Goal: Task Accomplishment & Management: Manage account settings

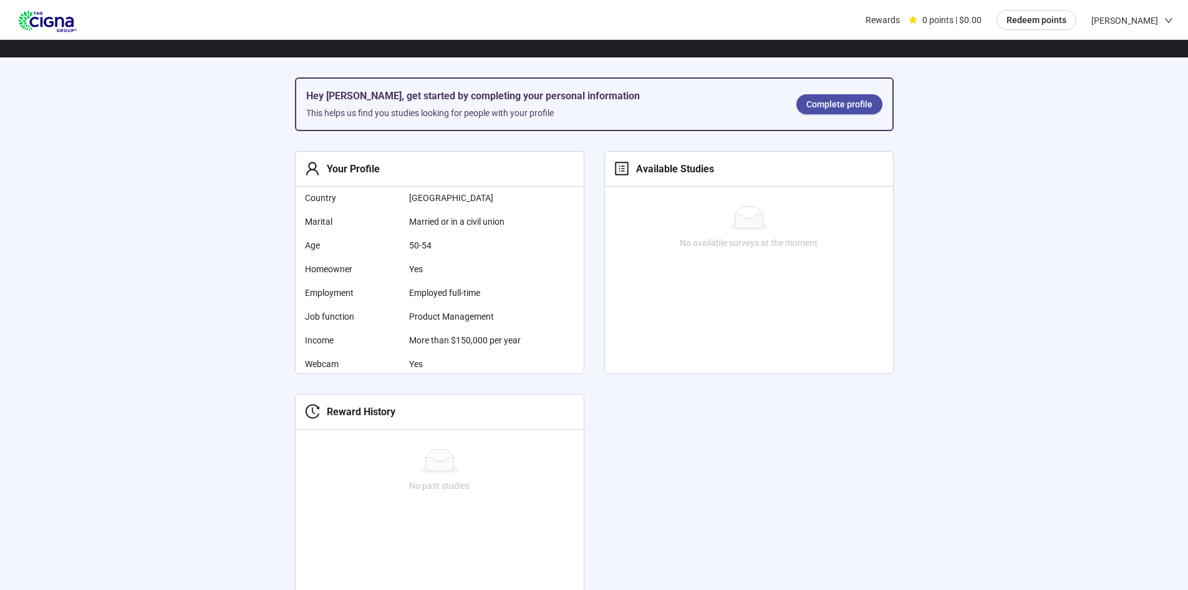
scroll to position [312, 0]
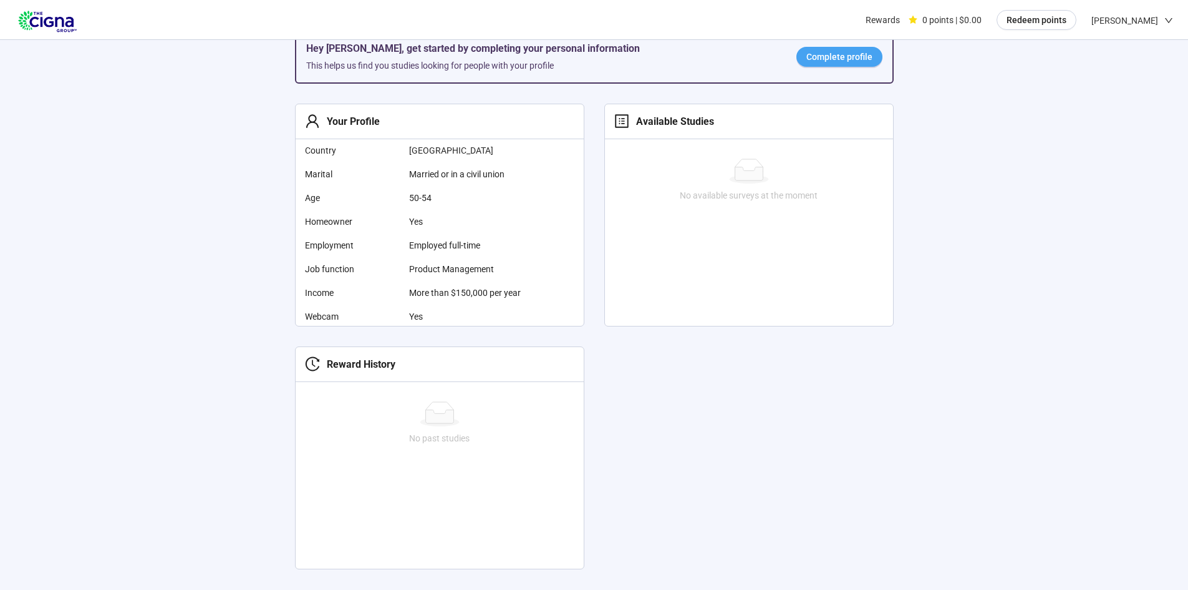
click at [863, 55] on span "Complete profile" at bounding box center [840, 57] width 66 height 14
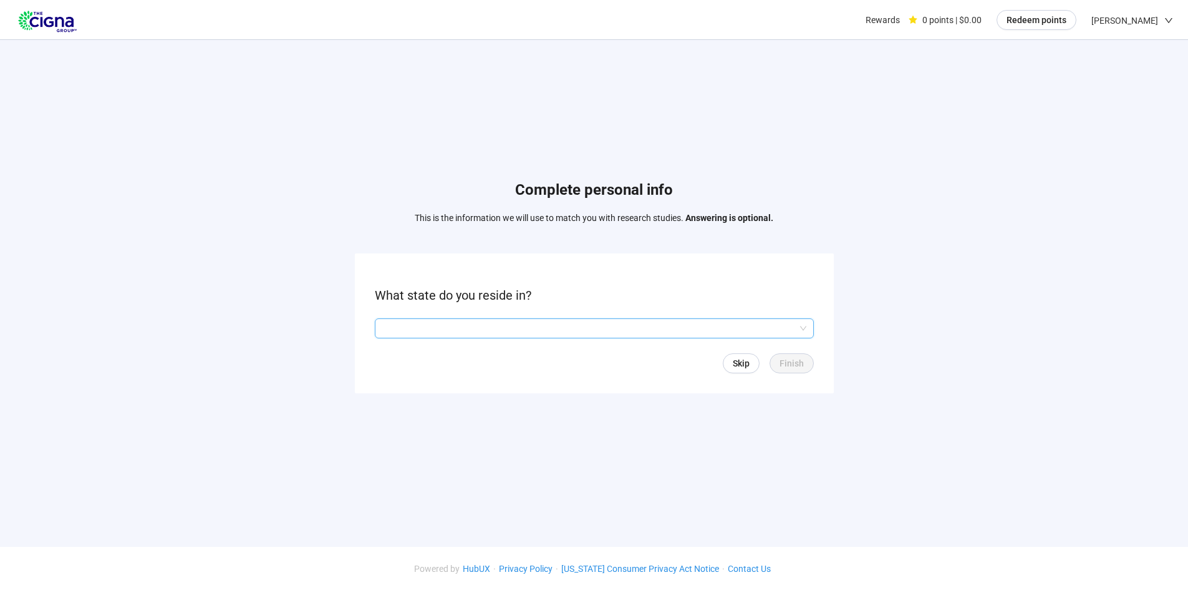
click at [512, 331] on input "search" at bounding box center [594, 328] width 424 height 19
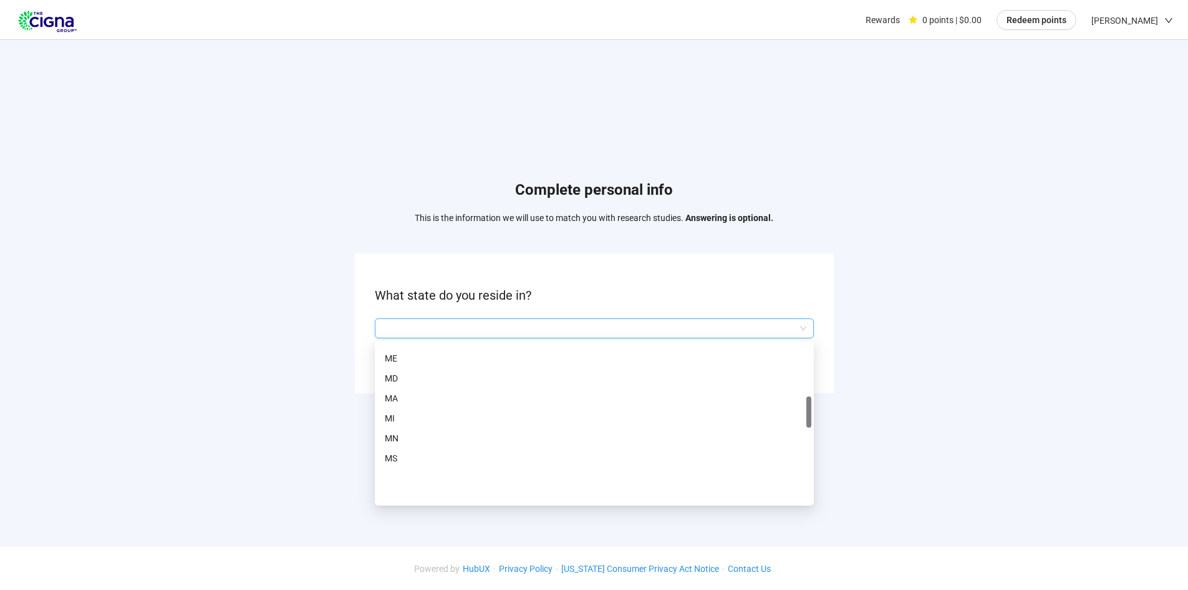
scroll to position [312, 0]
click at [473, 464] on p "MA" at bounding box center [594, 461] width 419 height 14
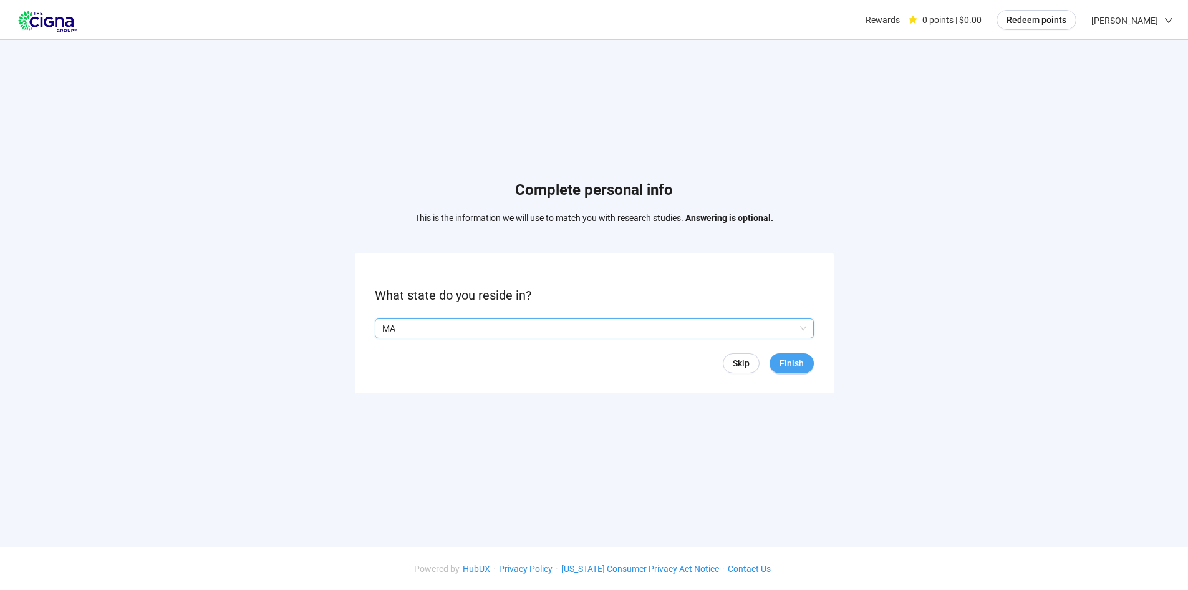
click at [804, 363] on button "Finish" at bounding box center [792, 363] width 44 height 20
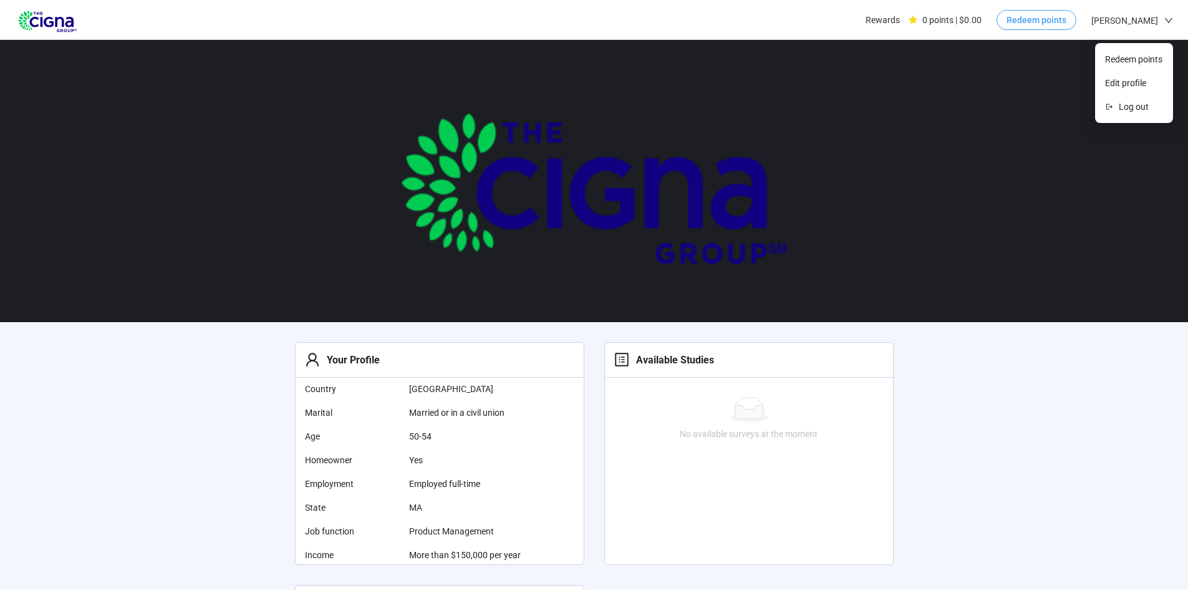
click at [1060, 12] on button "Redeem points" at bounding box center [1037, 20] width 80 height 20
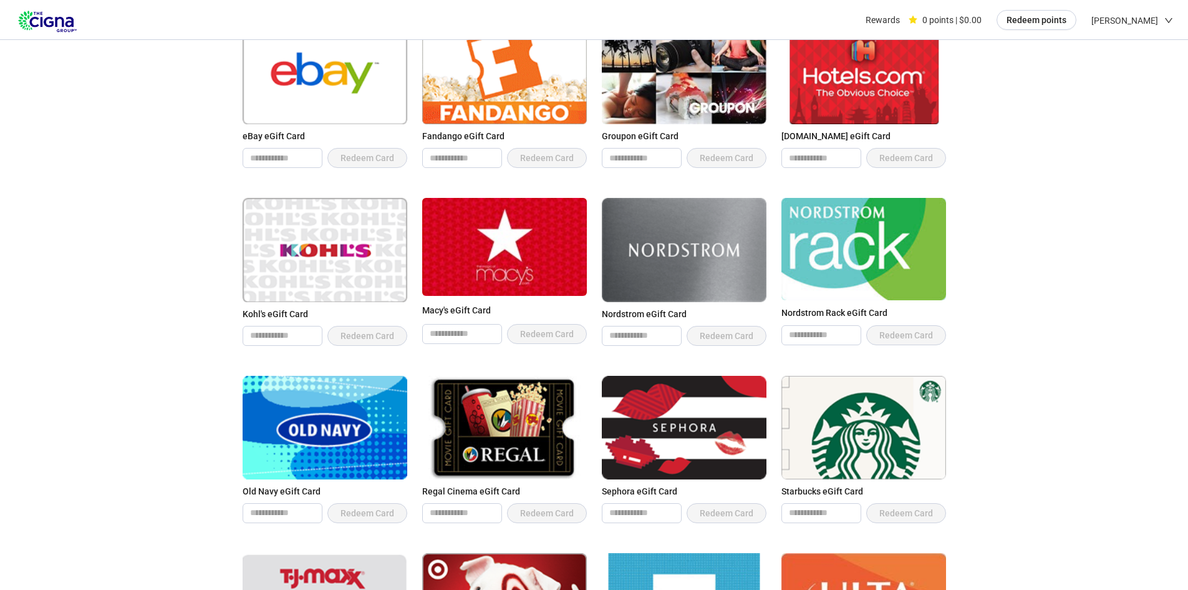
scroll to position [561, 0]
